Goal: Find specific page/section: Find specific page/section

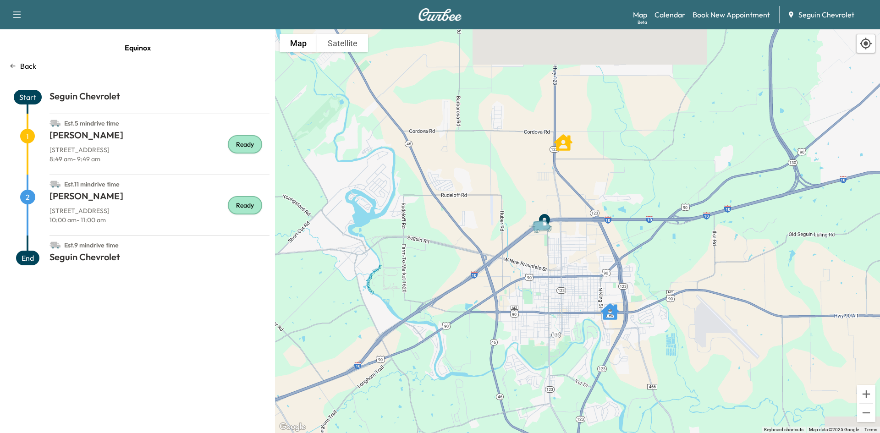
click at [25, 62] on p "Back" at bounding box center [28, 66] width 16 height 11
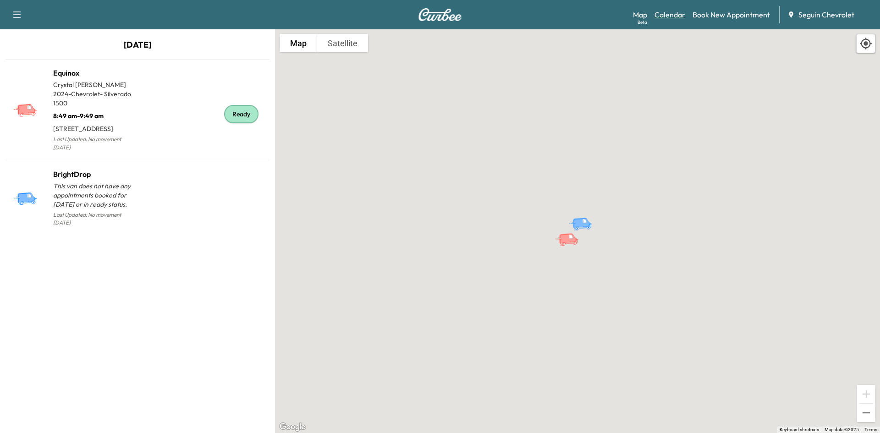
click at [661, 12] on link "Calendar" at bounding box center [670, 14] width 31 height 11
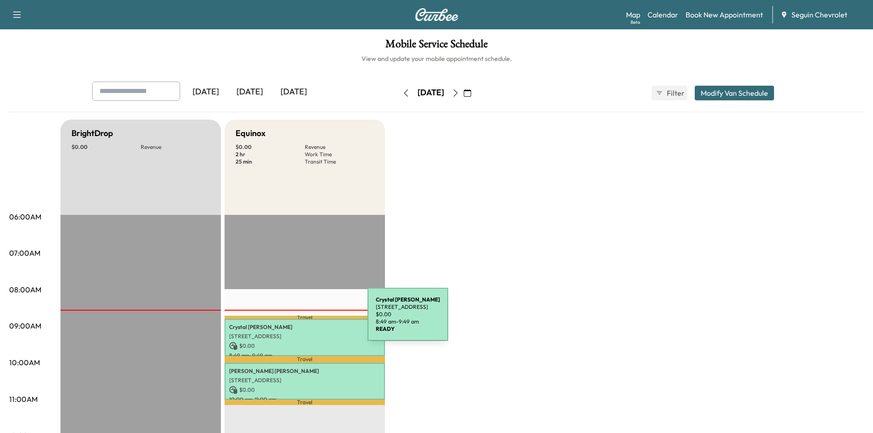
click at [299, 320] on div "Crystal Casares 408 Horizon Place, Seguin, TX 78155, US $ 0.00 8:49 am - 9:49 am" at bounding box center [305, 337] width 160 height 37
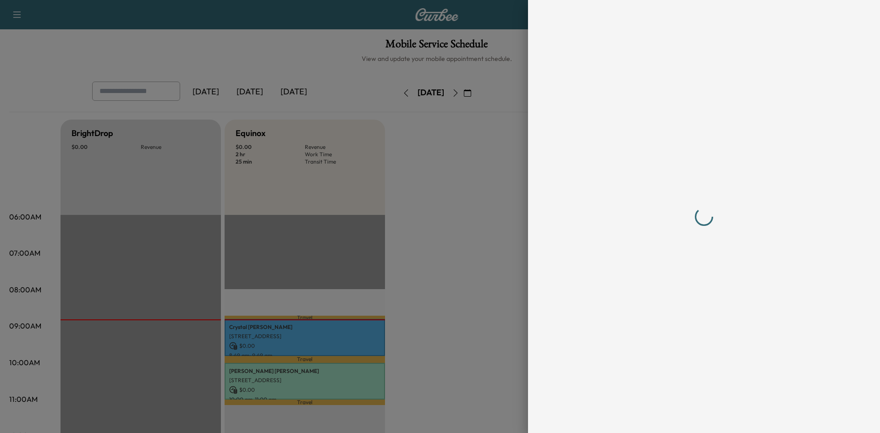
click at [474, 248] on div at bounding box center [440, 216] width 880 height 433
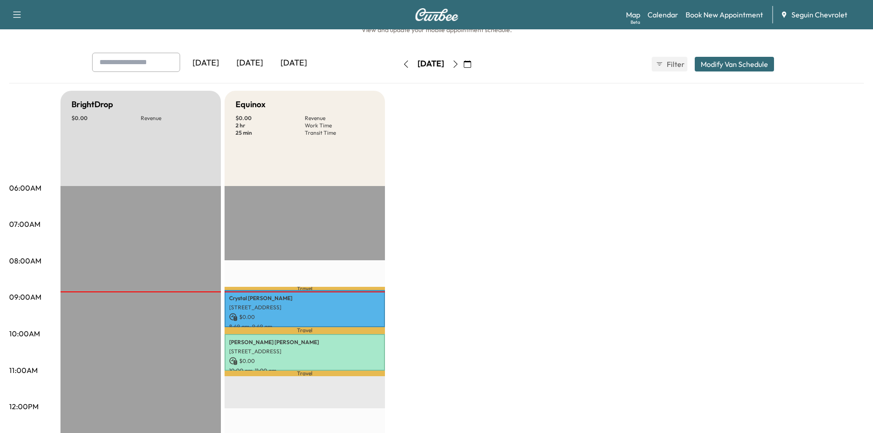
click at [420, 166] on div "BrightDrop $ 0.00 Revenue EST Start Equinox $ 0.00 Revenue 2 hr Work Time 25 mi…" at bounding box center [463, 435] width 804 height 688
click at [715, 176] on div "BrightDrop $ 0.00 Revenue EST Start Equinox $ 0.00 Revenue 2 hr Work Time 25 mi…" at bounding box center [463, 435] width 804 height 688
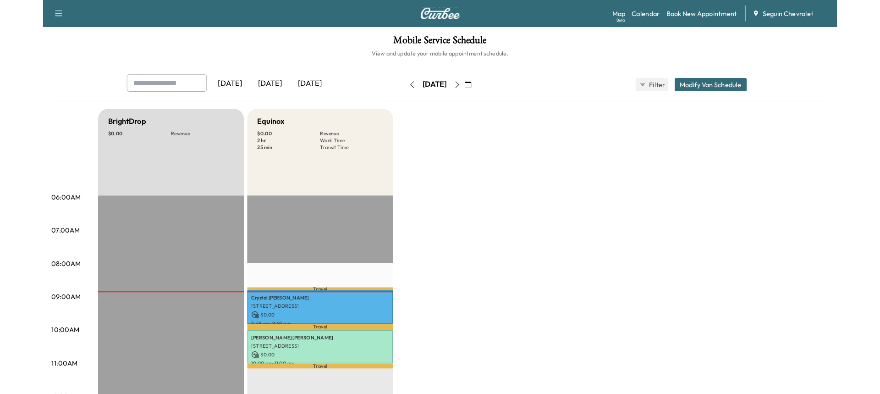
scroll to position [29, 0]
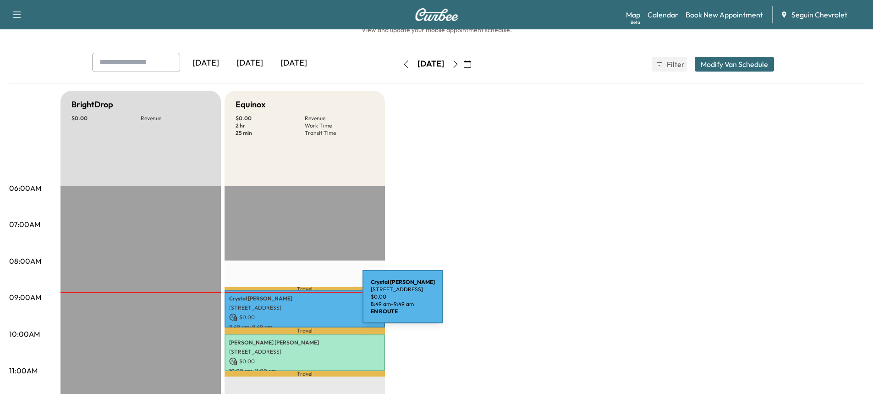
click at [295, 306] on p "[STREET_ADDRESS]" at bounding box center [304, 307] width 151 height 7
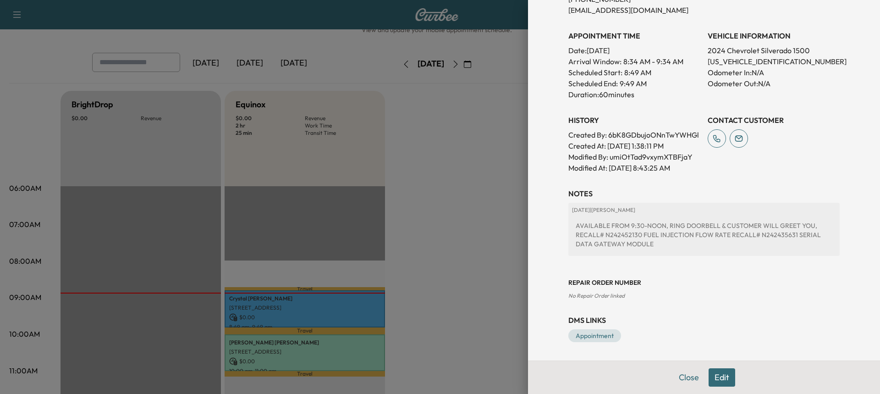
scroll to position [217, 0]
click at [760, 233] on div "AVAILABLE FROM 9:30-NOON, RING DOORBELL & CUSTOMER WILL GREET YOU, RECALL# N242…" at bounding box center [704, 234] width 264 height 35
click at [626, 236] on div "AVAILABLE FROM 9:30-NOON, RING DOORBELL & CUSTOMER WILL GREET YOU, RECALL# N242…" at bounding box center [704, 234] width 264 height 35
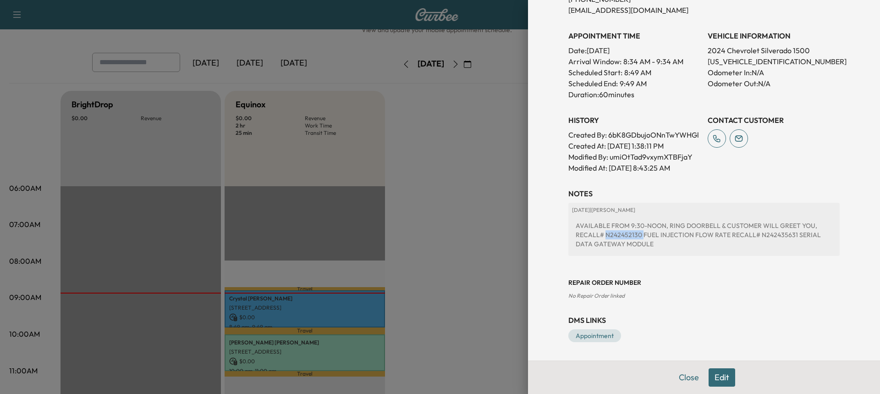
copy div "N242452130"
click at [770, 231] on div "AVAILABLE FROM 9:30-NOON, RING DOORBELL & CUSTOMER WILL GREET YOU, RECALL# N242…" at bounding box center [704, 234] width 264 height 35
copy div "N242435631"
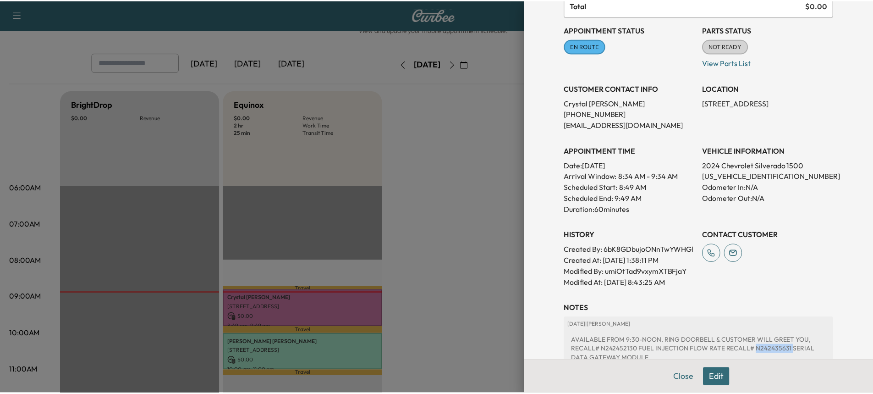
scroll to position [91, 0]
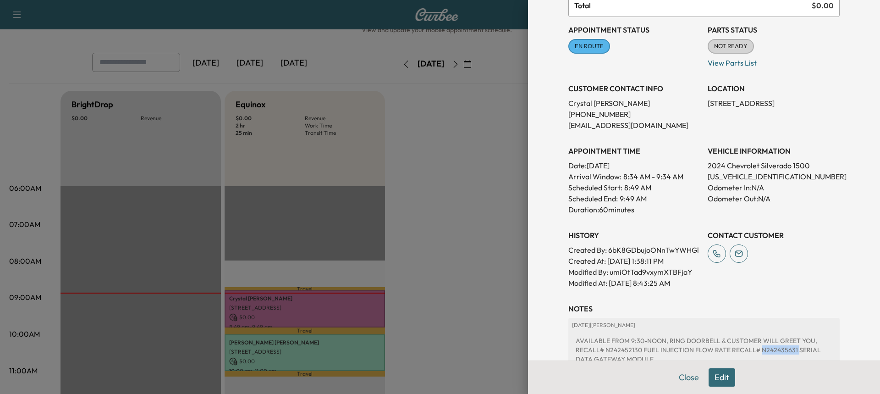
click at [683, 376] on button "Close" at bounding box center [689, 377] width 32 height 18
